Goal: Download file/media

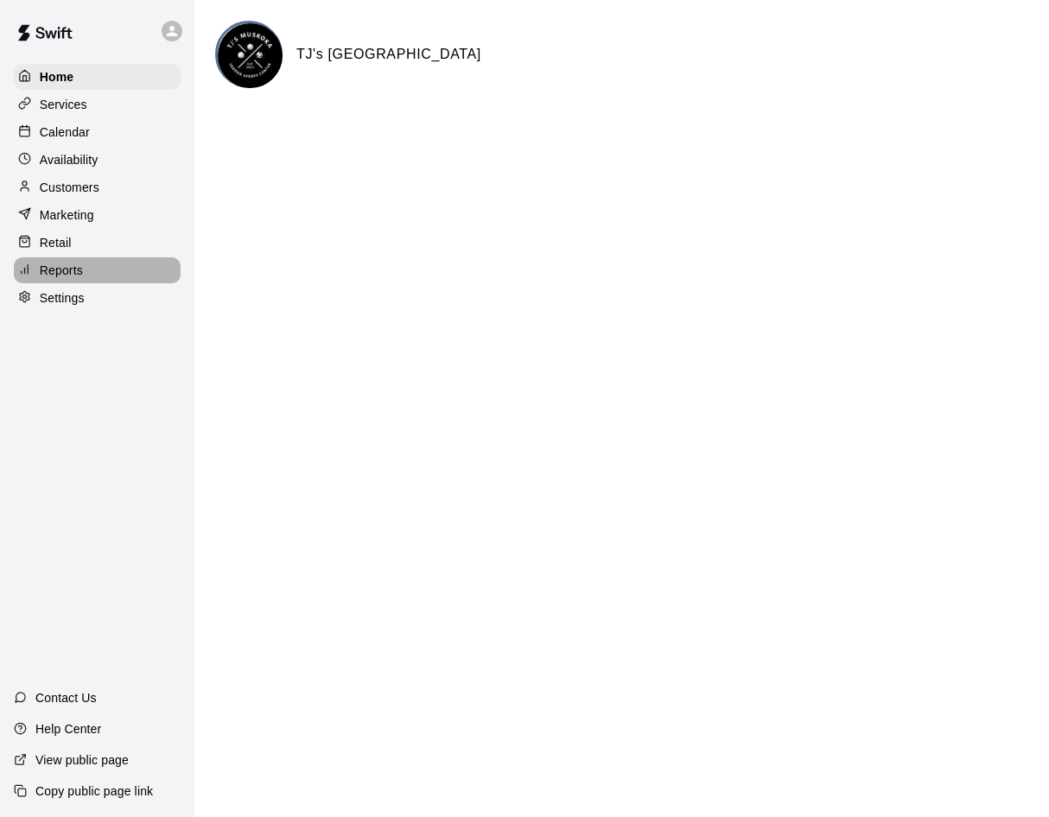
click at [59, 279] on p "Reports" at bounding box center [61, 270] width 43 height 17
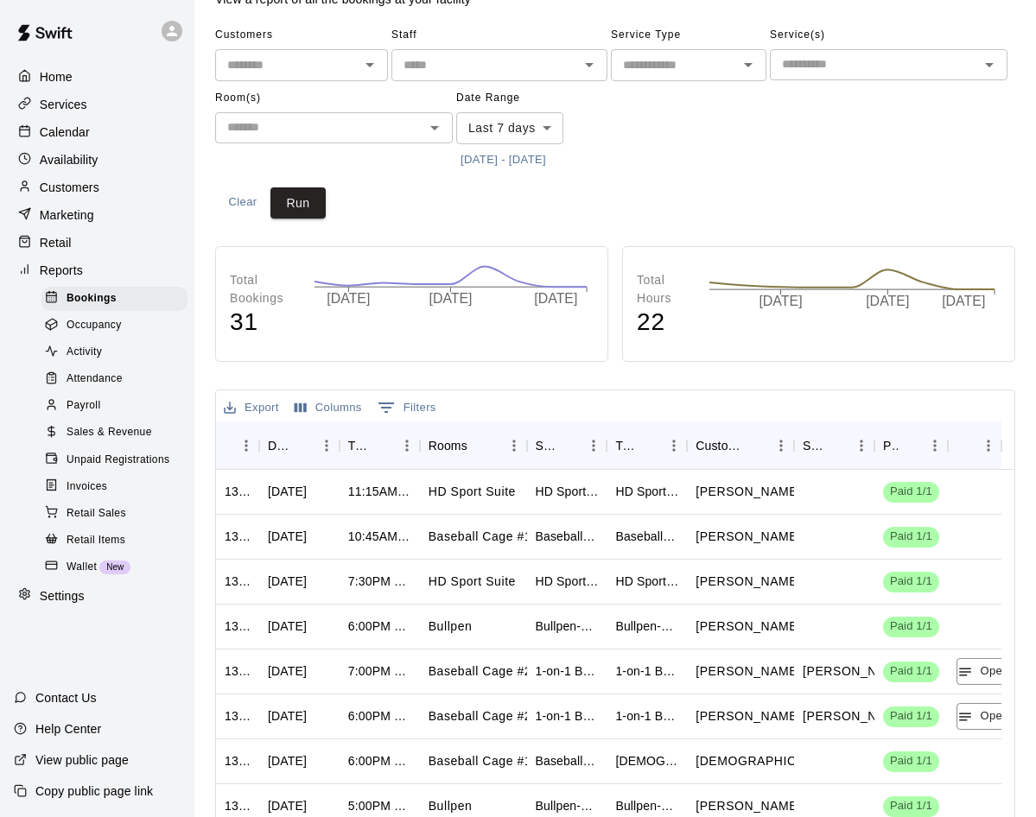
scroll to position [173, 0]
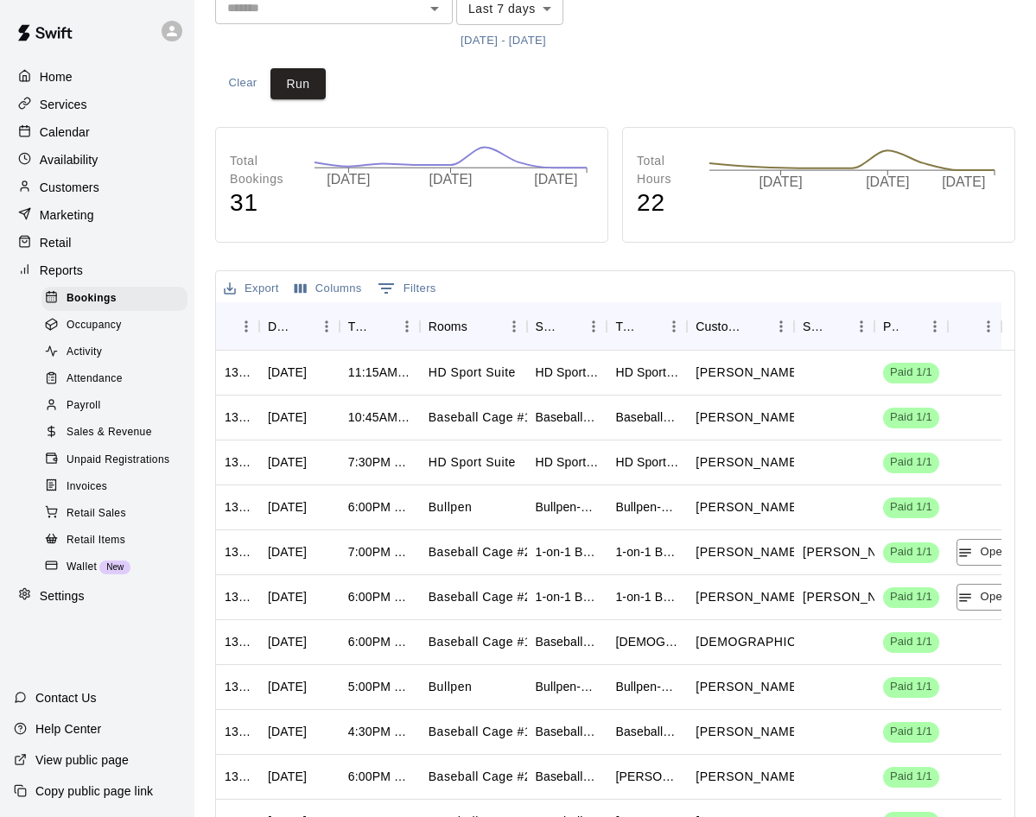
click at [242, 289] on button "Export" at bounding box center [251, 289] width 64 height 27
click at [257, 322] on li "Download as CSV" at bounding box center [285, 322] width 133 height 29
click at [1027, 270] on div "Bookings Report View a report of all the bookings at your facility Customers ​ …" at bounding box center [615, 361] width 828 height 1027
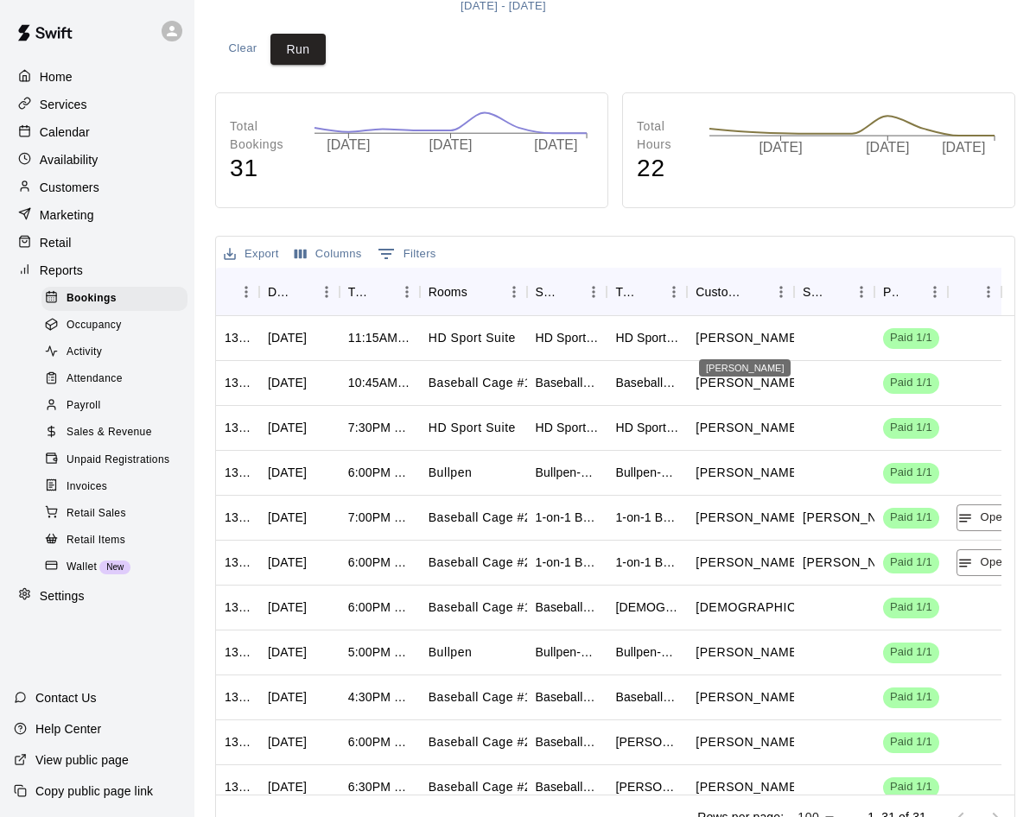
scroll to position [238, 0]
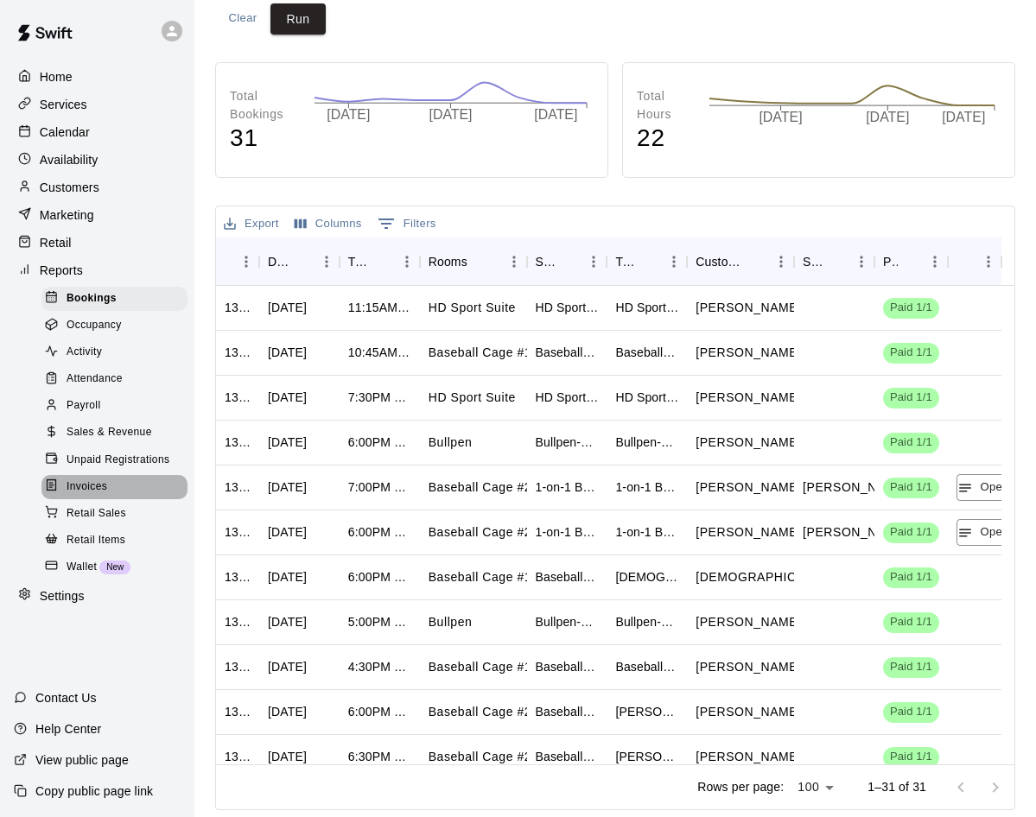
click at [105, 496] on span "Invoices" at bounding box center [87, 487] width 41 height 17
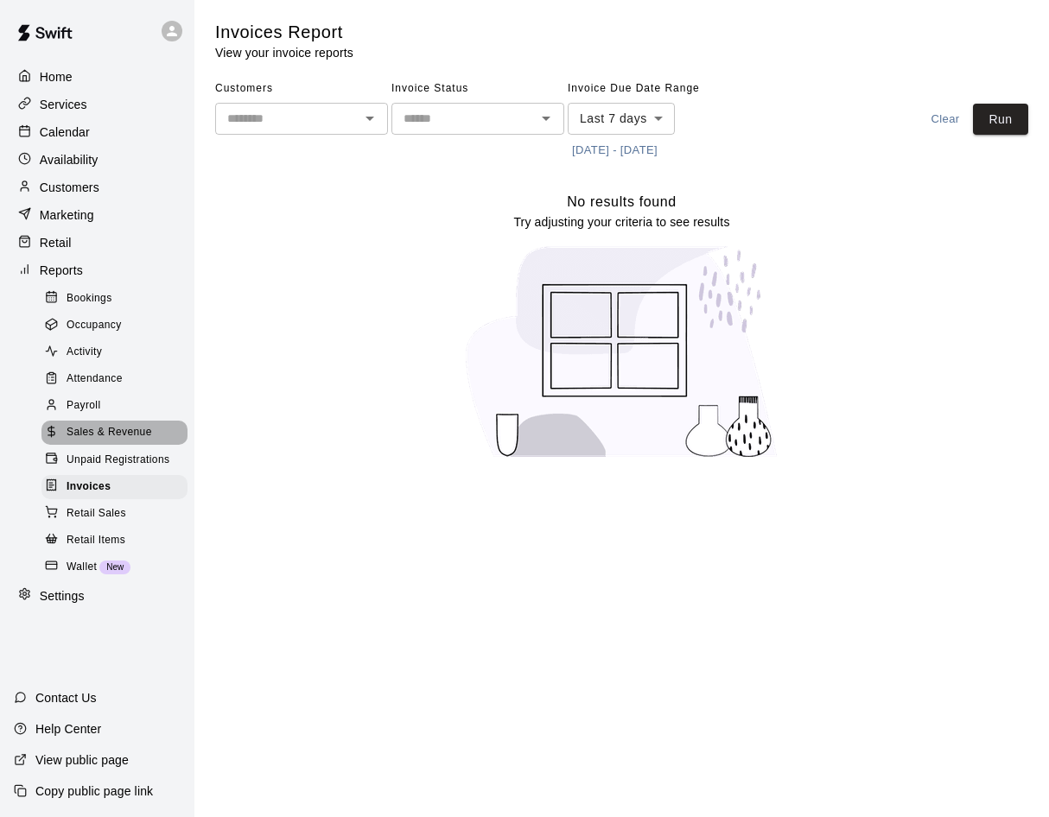
click at [121, 442] on span "Sales & Revenue" at bounding box center [110, 432] width 86 height 17
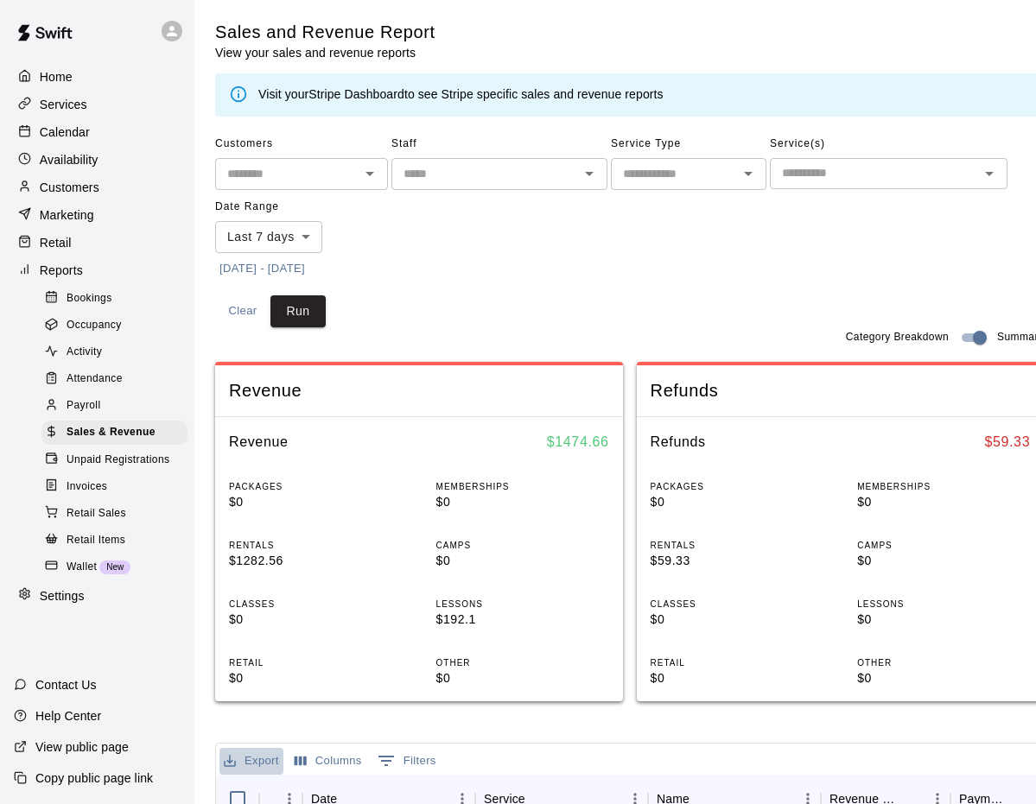
click at [245, 763] on button "Export" at bounding box center [251, 761] width 64 height 27
click at [312, 700] on li "Download as CSV" at bounding box center [285, 698] width 133 height 29
click at [253, 759] on button "Export" at bounding box center [251, 761] width 64 height 27
click at [269, 696] on li "Download as CSV" at bounding box center [285, 698] width 133 height 29
